Goal: Task Accomplishment & Management: Manage account settings

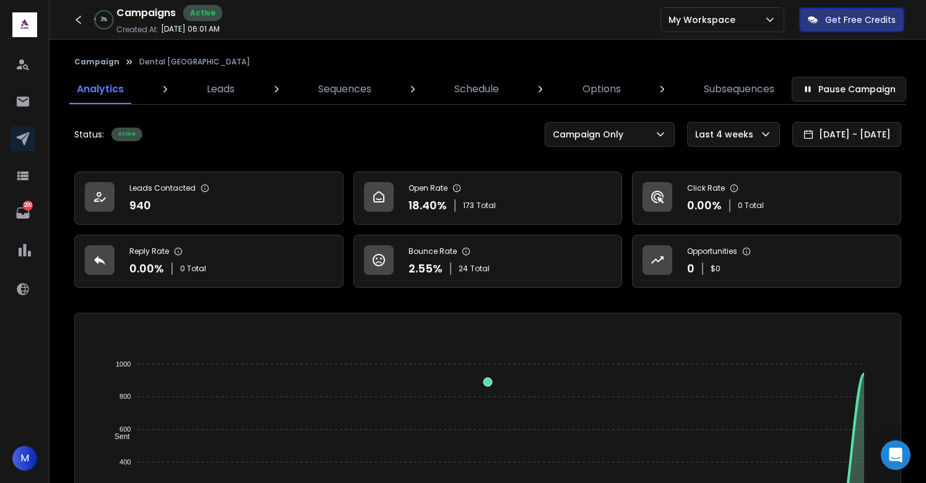
click at [201, 146] on div "Status: Active Pause Campaign Campaign Only Last 4 weeks 13 Jul 2025 - 11 Aug 2…" at bounding box center [487, 134] width 827 height 25
click at [592, 90] on p "Options" at bounding box center [602, 89] width 38 height 15
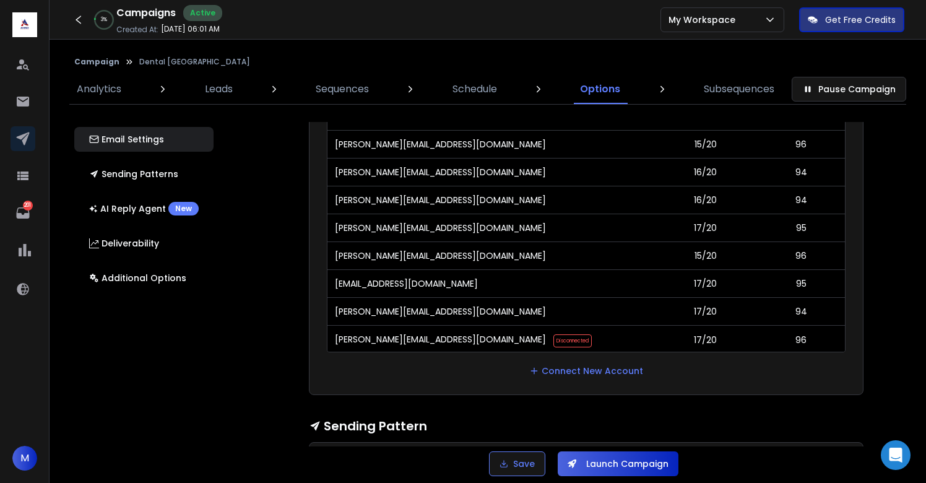
scroll to position [2348, 0]
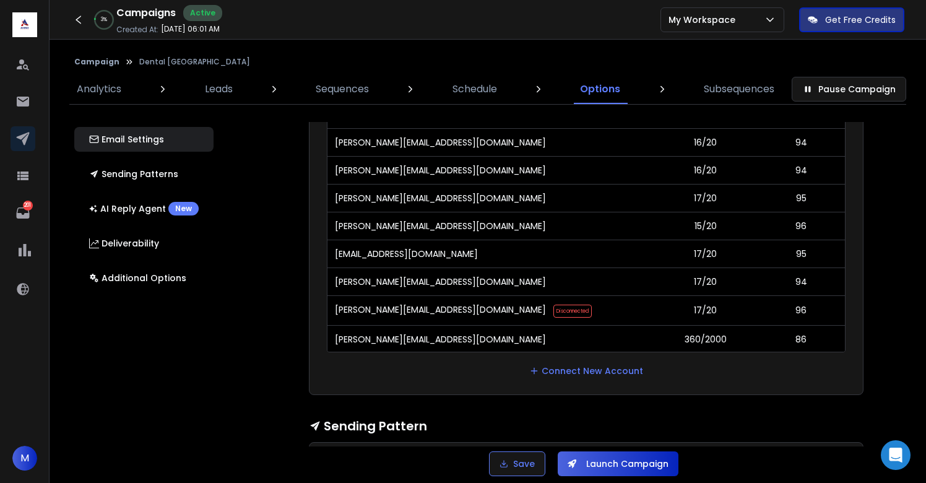
click at [886, 250] on div "Email Accounts Accounts to Use Select one or more accounts to send emails from …" at bounding box center [593, 284] width 721 height 325
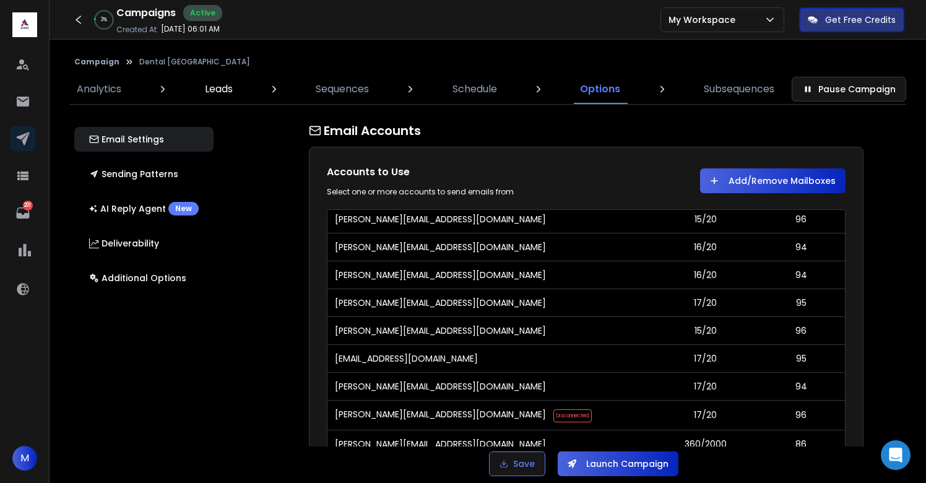
click at [220, 87] on p "Leads" at bounding box center [219, 89] width 28 height 15
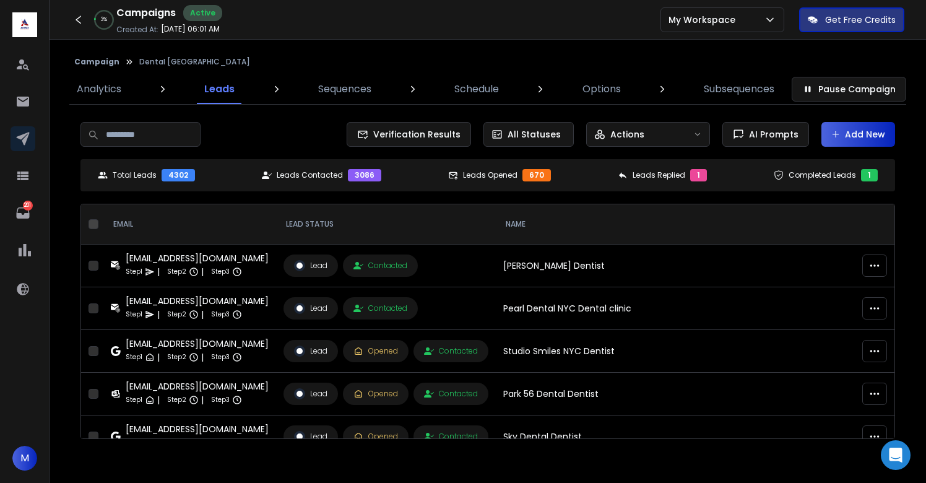
click at [86, 59] on button "Campaign" at bounding box center [96, 62] width 45 height 10
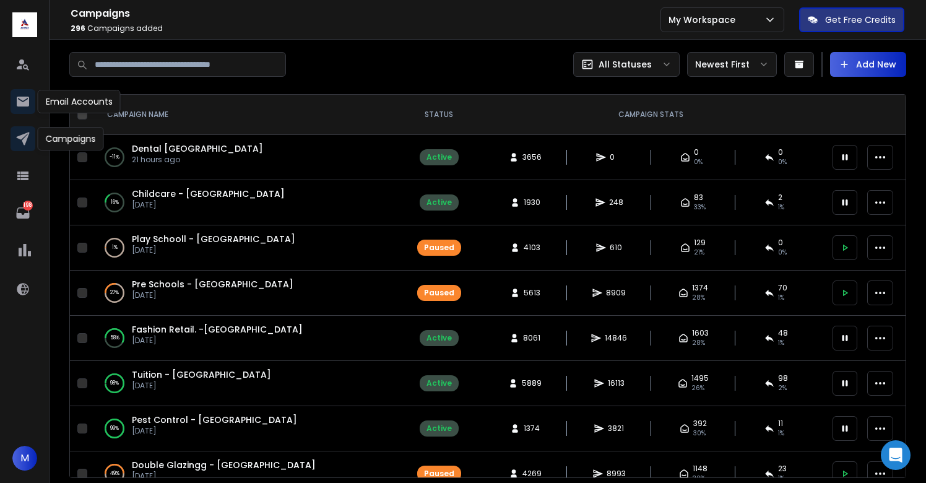
click at [15, 103] on icon at bounding box center [22, 101] width 15 height 15
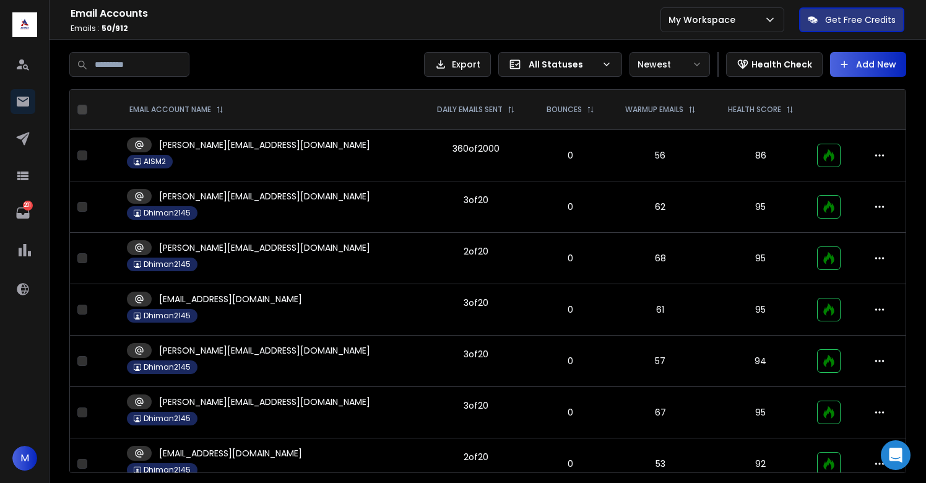
click at [578, 67] on p "All Statuses" at bounding box center [563, 64] width 68 height 12
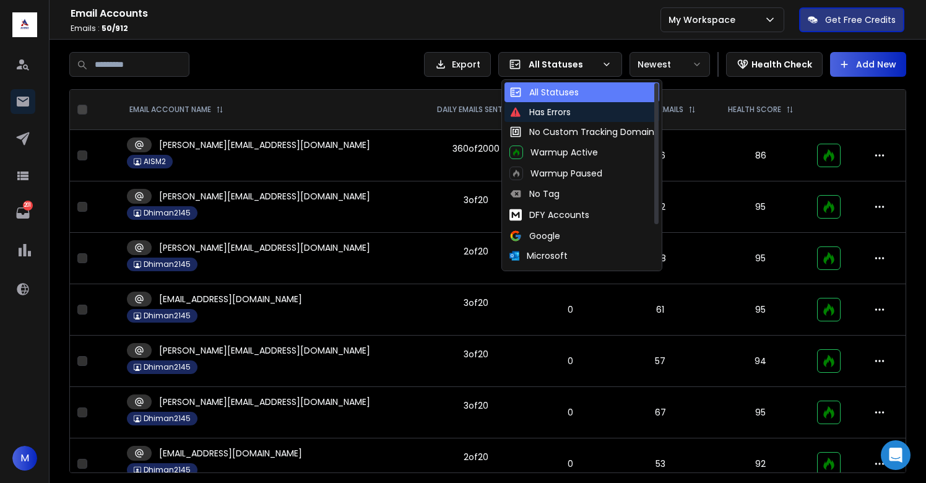
click at [557, 109] on div "Has Errors" at bounding box center [540, 112] width 61 height 12
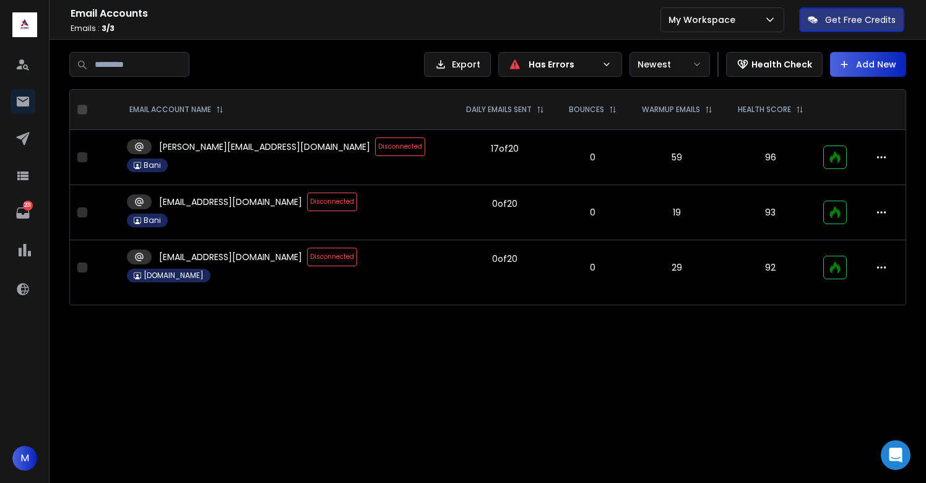
click at [375, 150] on span "Disconnected" at bounding box center [400, 146] width 50 height 19
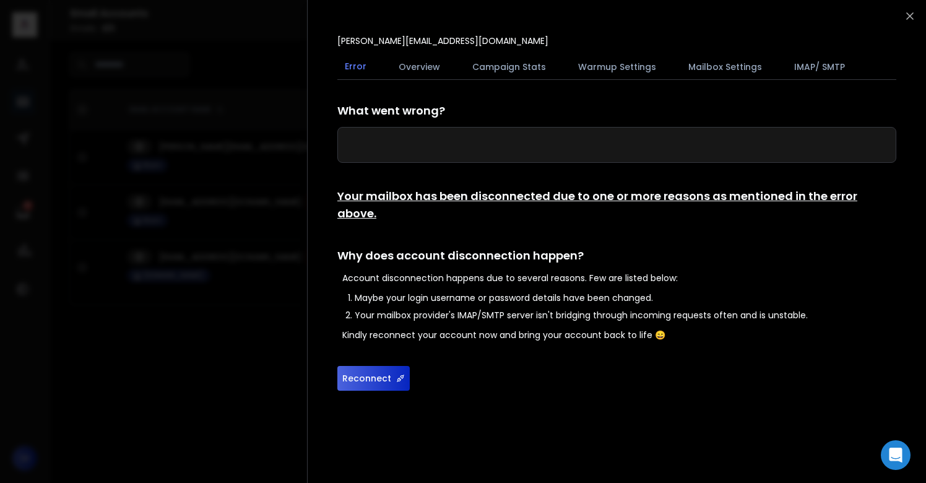
click at [380, 366] on button "Reconnect" at bounding box center [374, 378] width 72 height 25
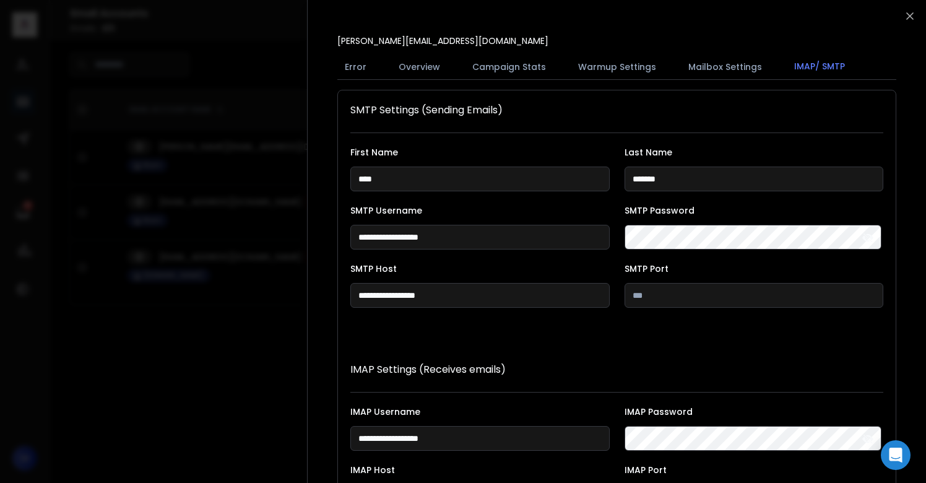
scroll to position [227, 0]
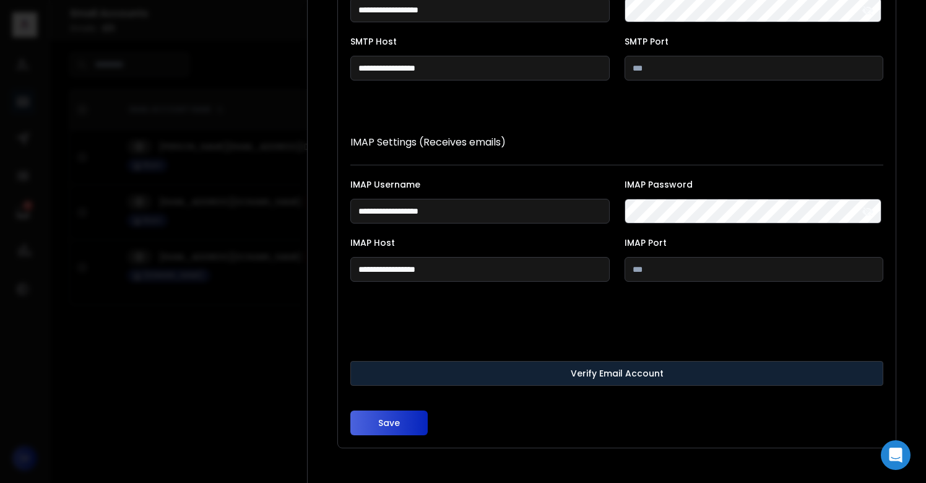
click at [577, 377] on button "Verify Email Account" at bounding box center [617, 373] width 533 height 25
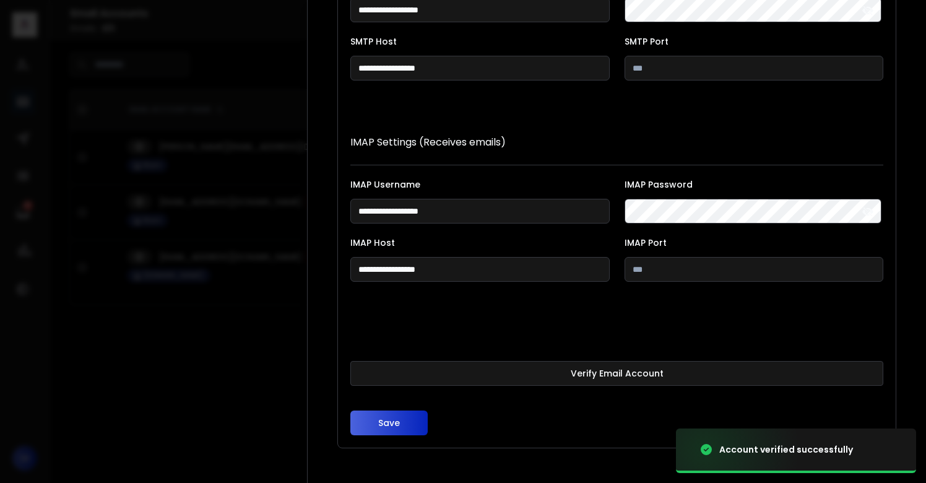
click at [385, 424] on button "Save" at bounding box center [389, 423] width 77 height 25
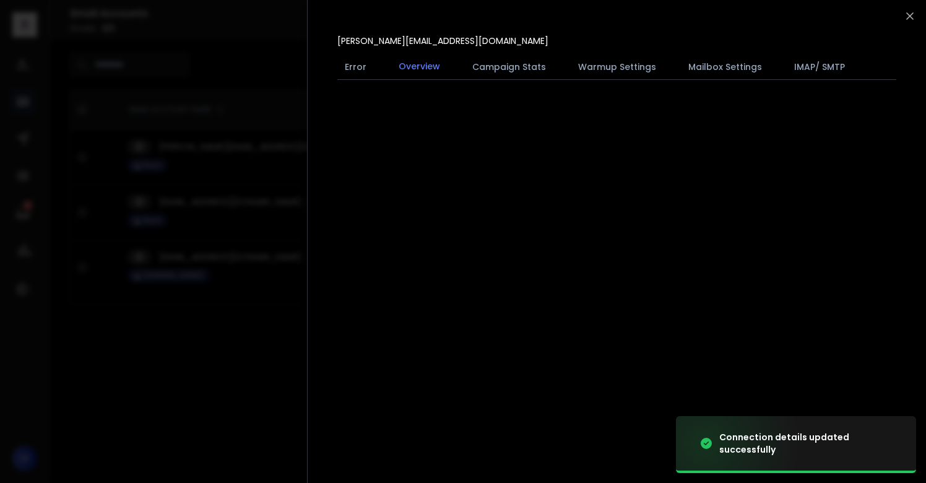
scroll to position [0, 0]
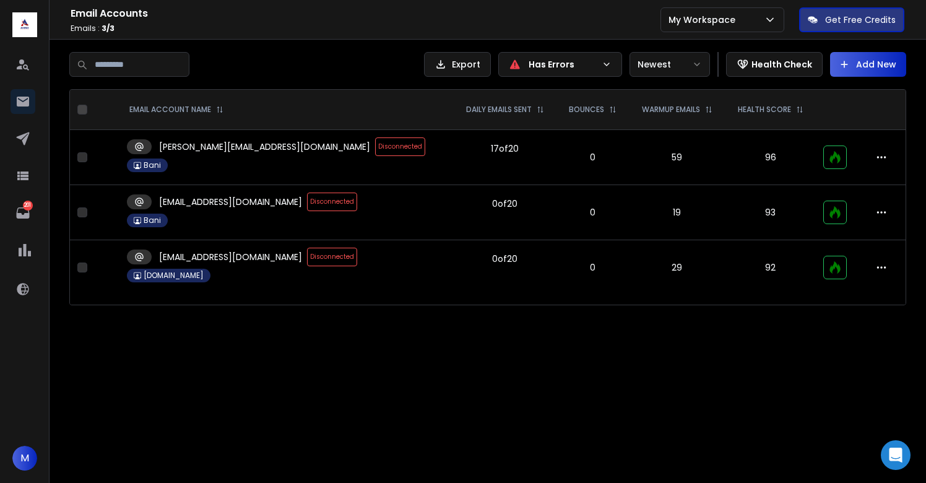
click at [307, 203] on span "Disconnected" at bounding box center [332, 202] width 50 height 19
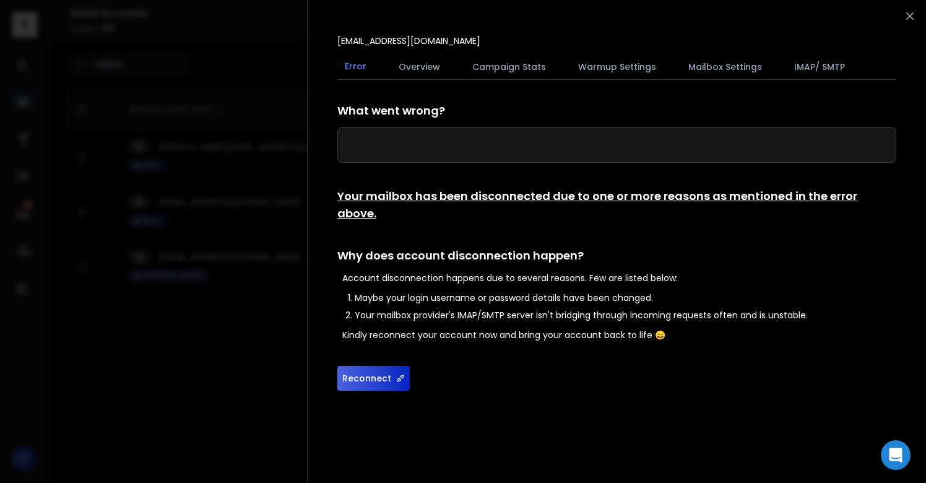
click at [386, 366] on button "Reconnect" at bounding box center [374, 378] width 72 height 25
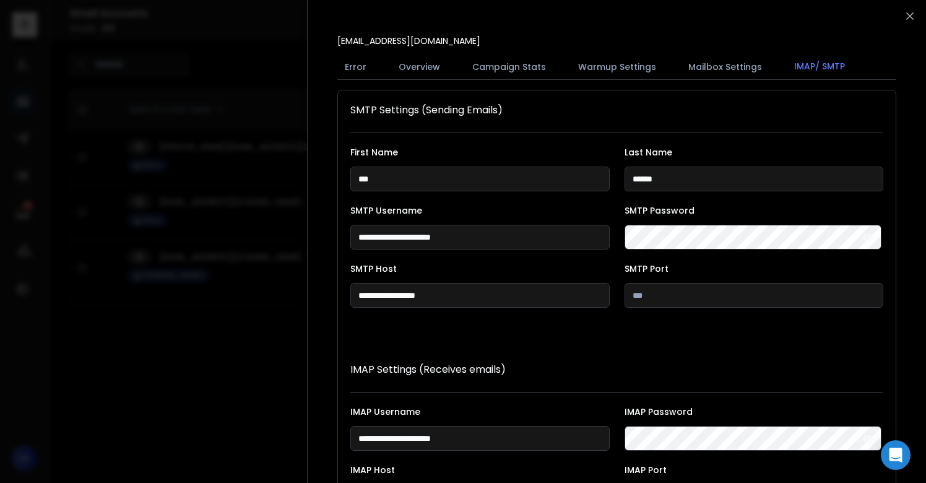
scroll to position [227, 0]
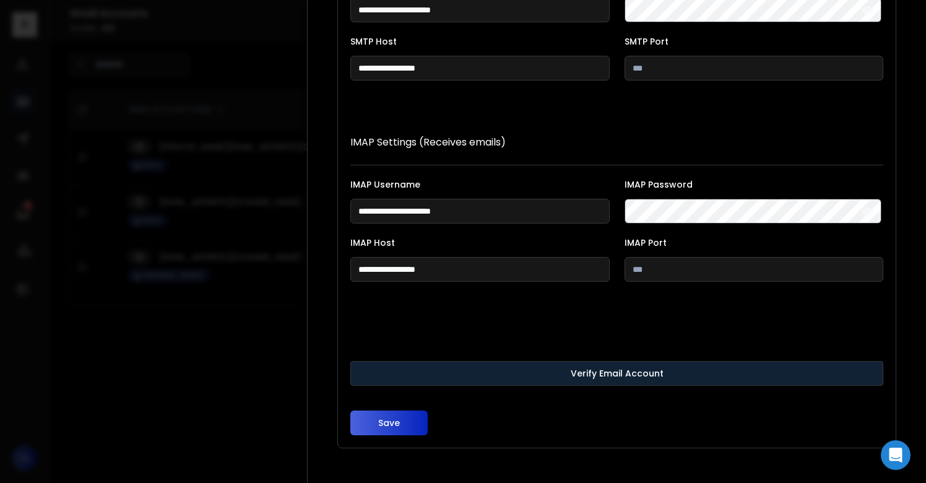
click at [519, 368] on button "Verify Email Account" at bounding box center [617, 373] width 533 height 25
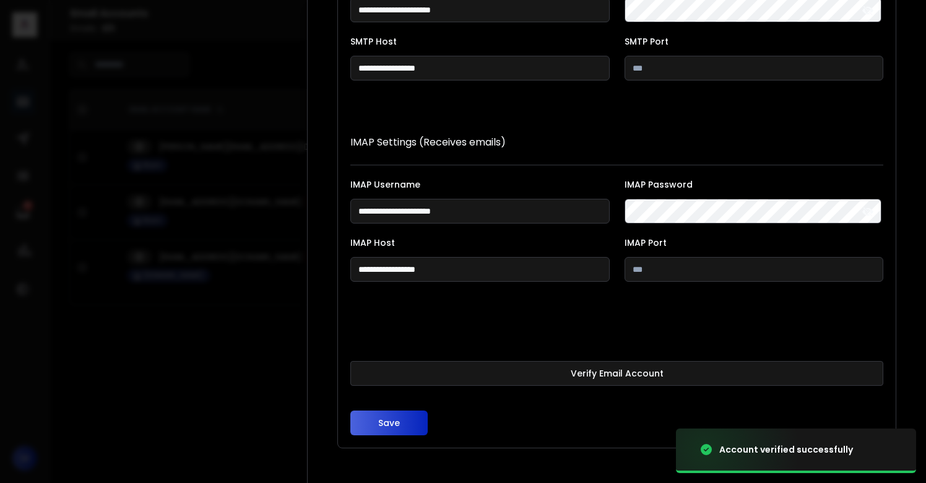
click at [396, 430] on button "Save" at bounding box center [389, 423] width 77 height 25
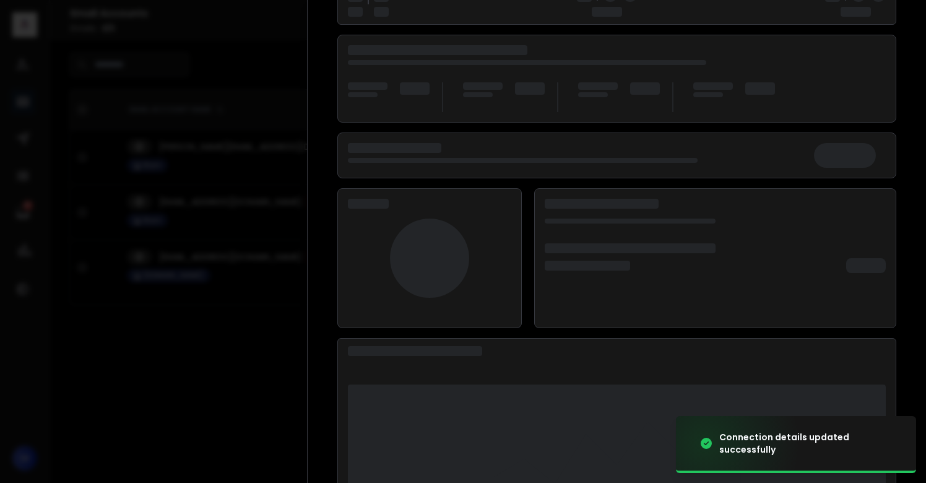
scroll to position [146, 0]
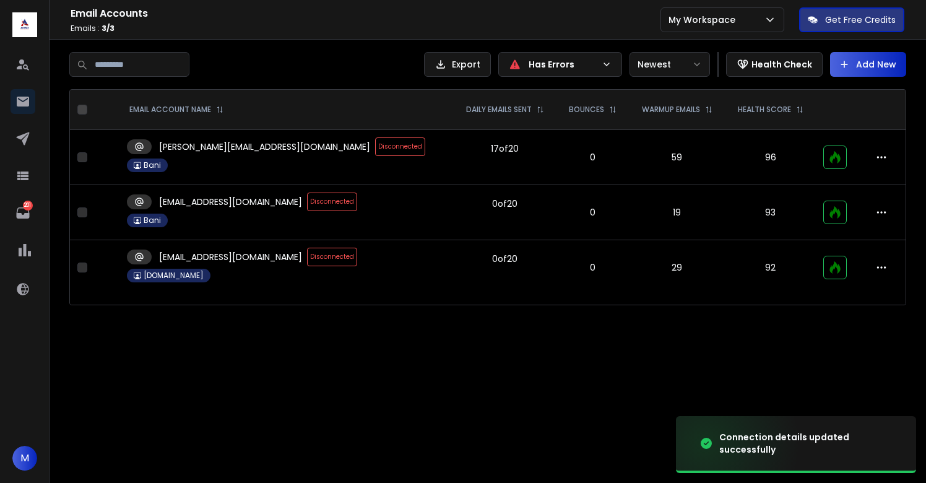
click at [307, 256] on span "Disconnected" at bounding box center [332, 257] width 50 height 19
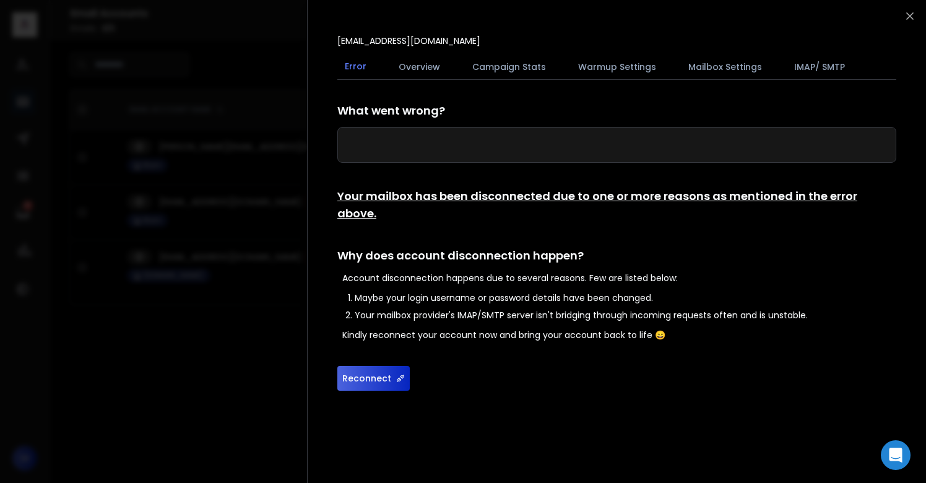
click at [375, 366] on button "Reconnect" at bounding box center [374, 378] width 72 height 25
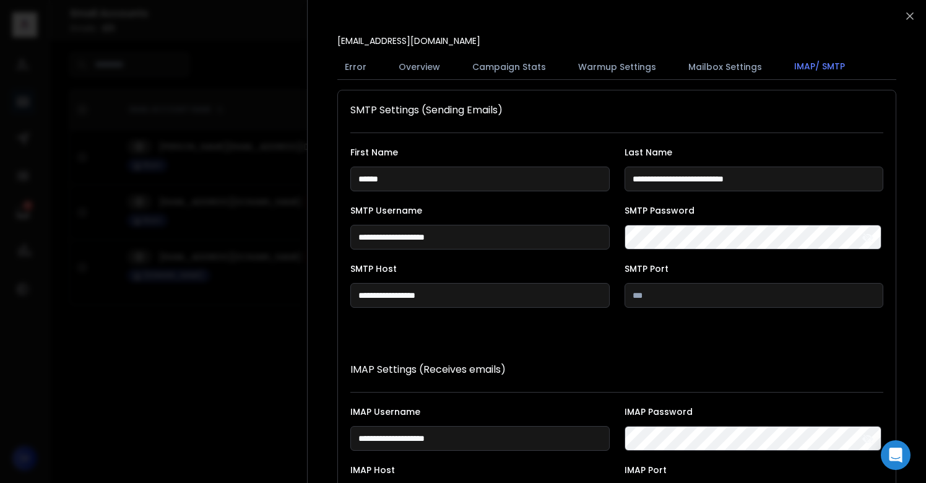
scroll to position [227, 0]
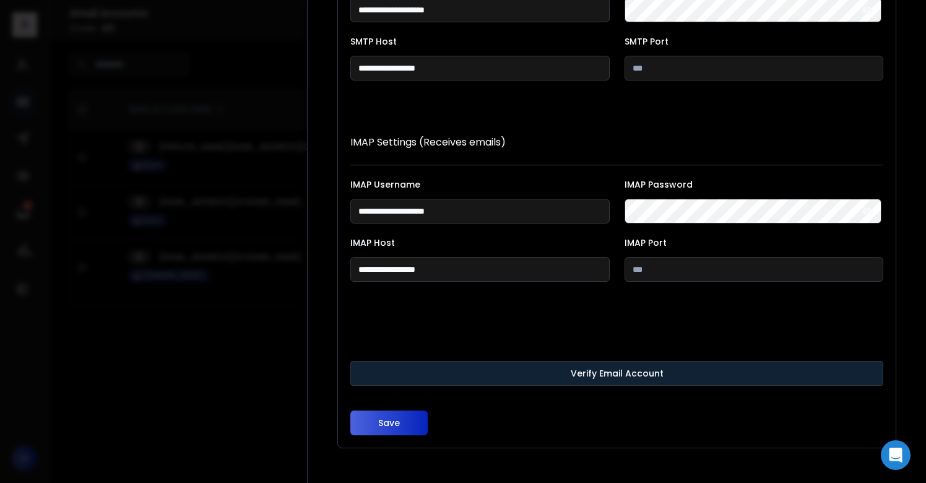
click at [508, 373] on button "Verify Email Account" at bounding box center [617, 373] width 533 height 25
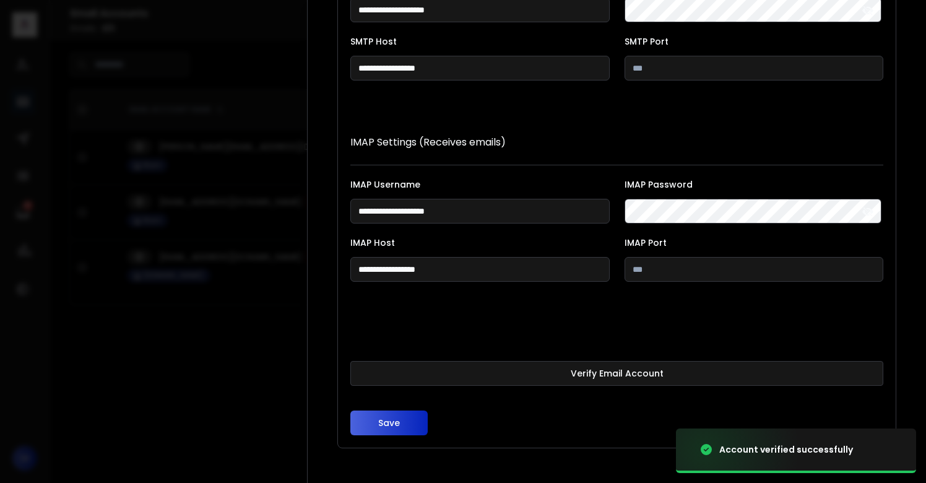
click at [398, 416] on button "Save" at bounding box center [389, 423] width 77 height 25
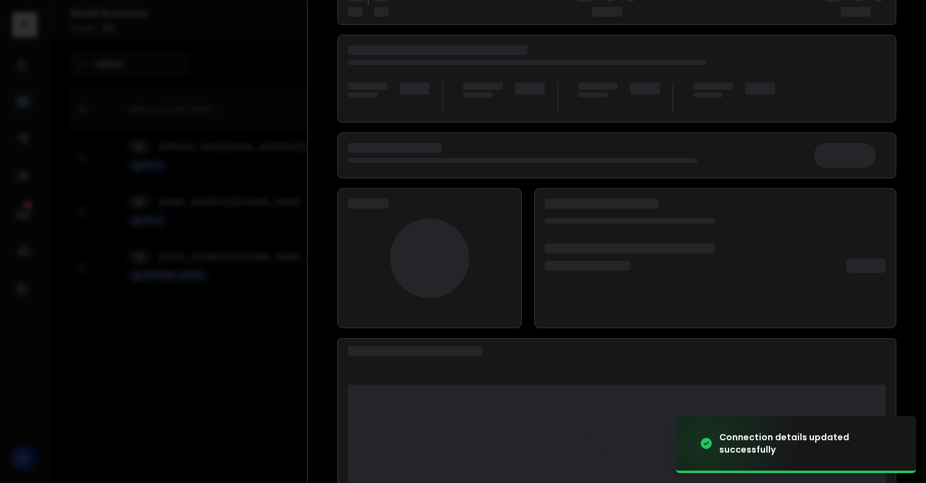
scroll to position [160, 0]
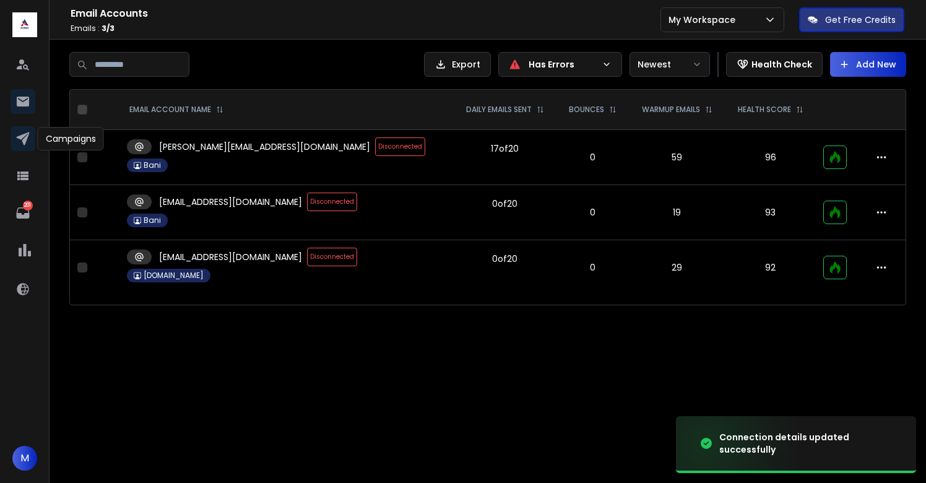
click at [28, 140] on icon at bounding box center [22, 138] width 15 height 15
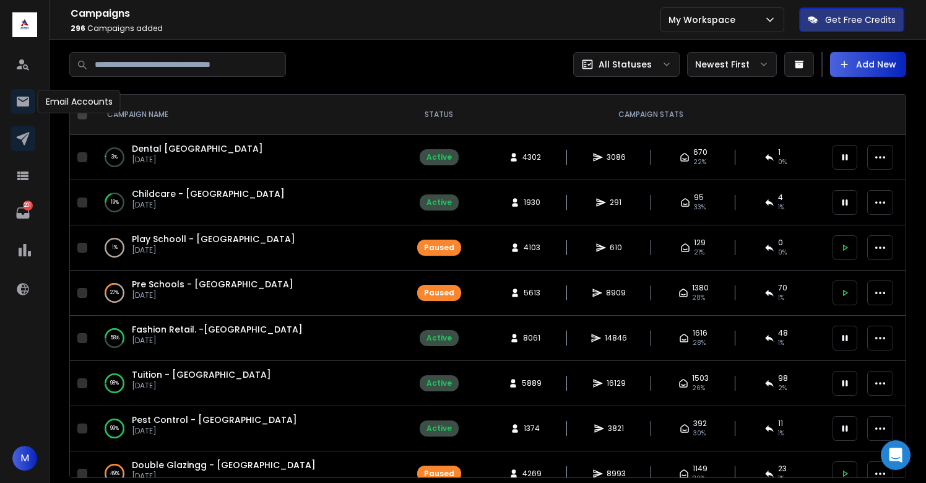
click at [20, 106] on icon at bounding box center [23, 102] width 12 height 10
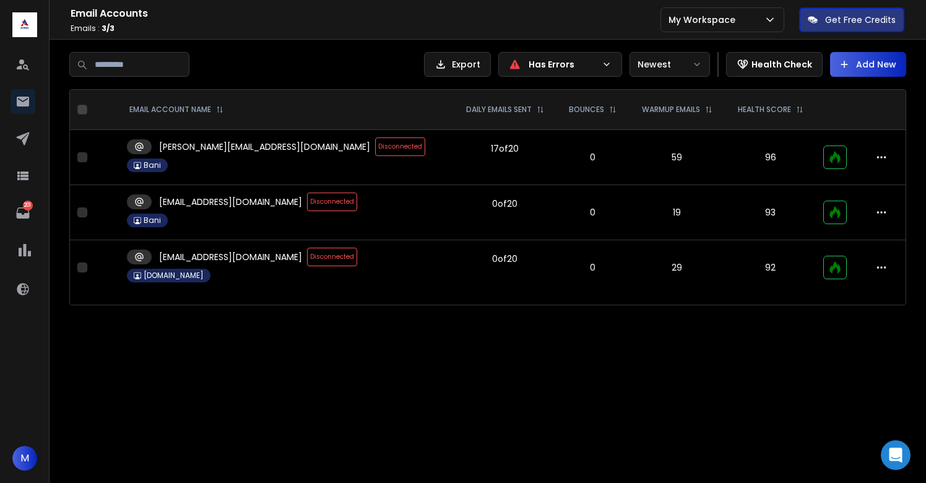
click at [375, 146] on span "Disconnected" at bounding box center [400, 146] width 50 height 19
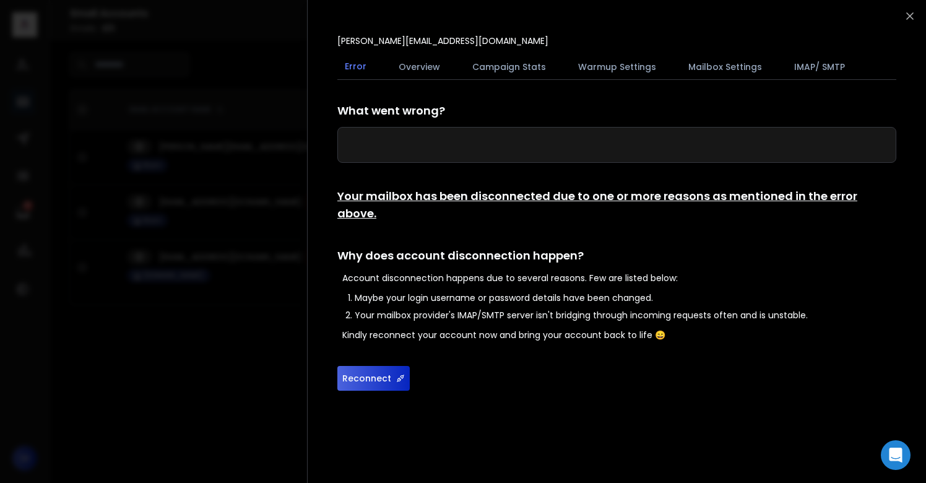
click at [388, 367] on button "Reconnect" at bounding box center [374, 378] width 72 height 25
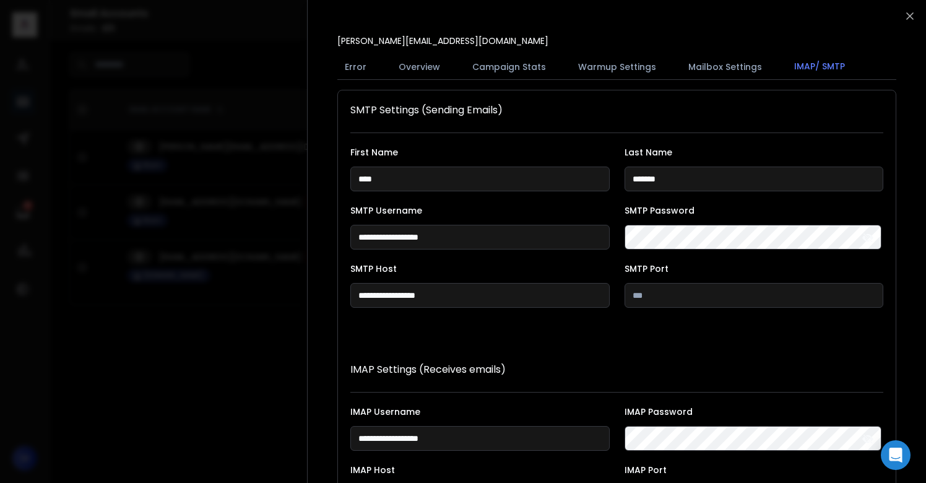
scroll to position [227, 0]
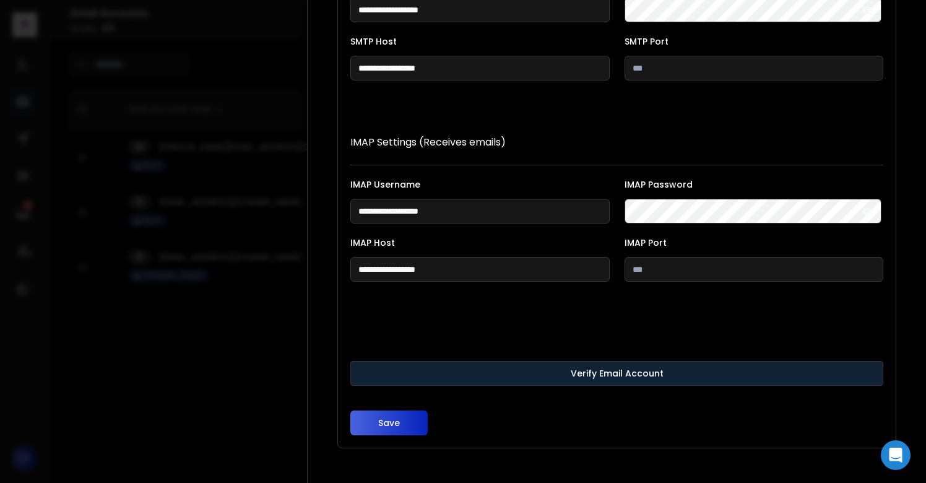
click at [518, 375] on button "Verify Email Account" at bounding box center [617, 373] width 533 height 25
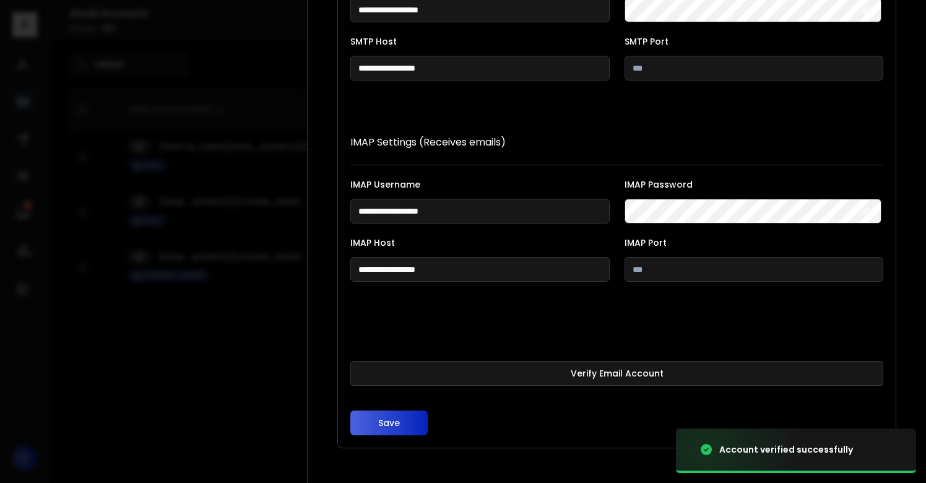
click at [391, 427] on button "Save" at bounding box center [389, 423] width 77 height 25
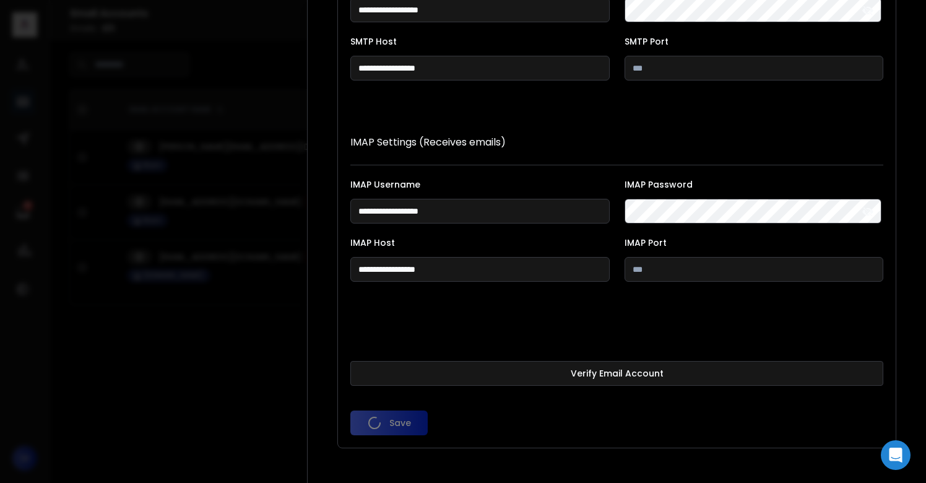
scroll to position [0, 0]
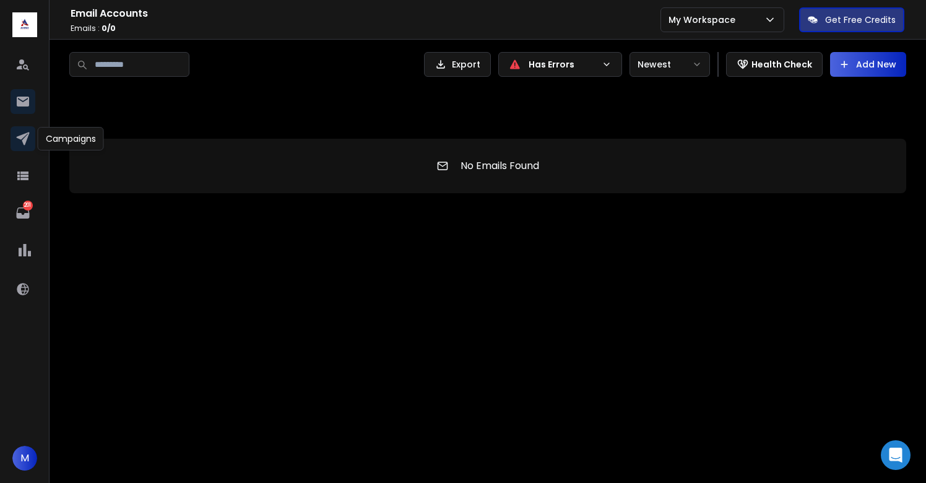
click at [25, 148] on link at bounding box center [23, 138] width 25 height 25
